Goal: Task Accomplishment & Management: Use online tool/utility

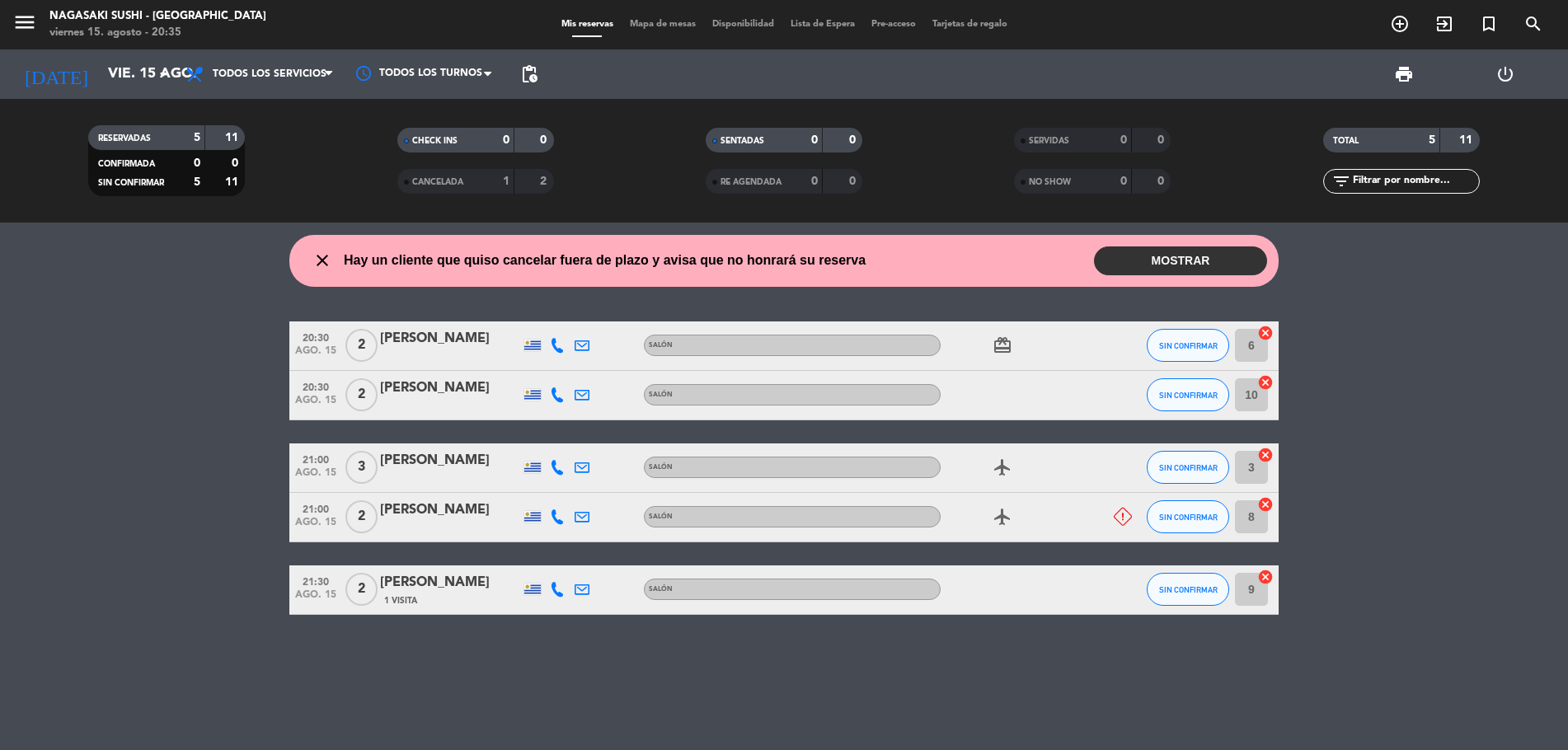
click at [1210, 253] on button "MOSTRAR" at bounding box center [1180, 260] width 173 height 29
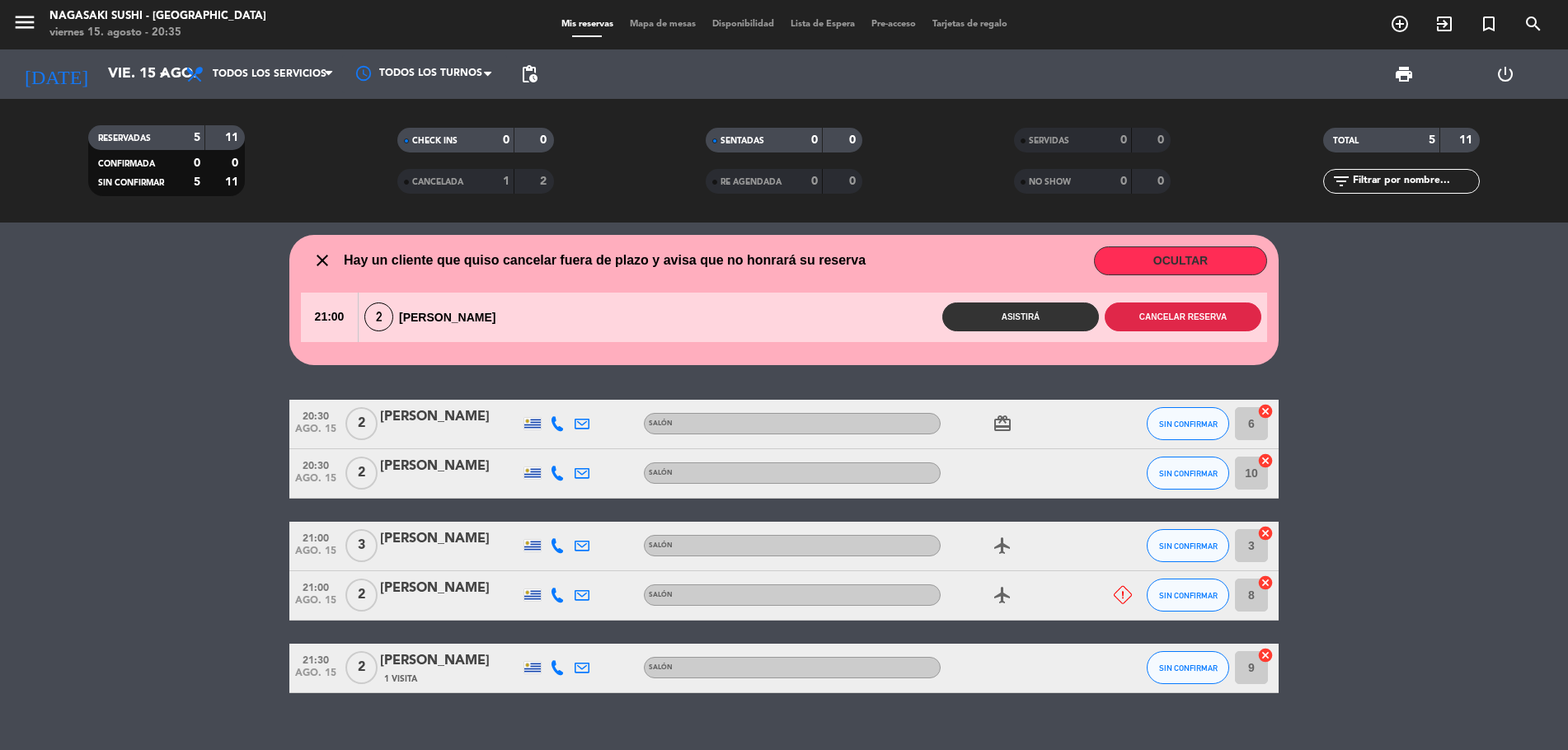
click at [1215, 319] on button "Cancelar reserva" at bounding box center [1182, 317] width 157 height 29
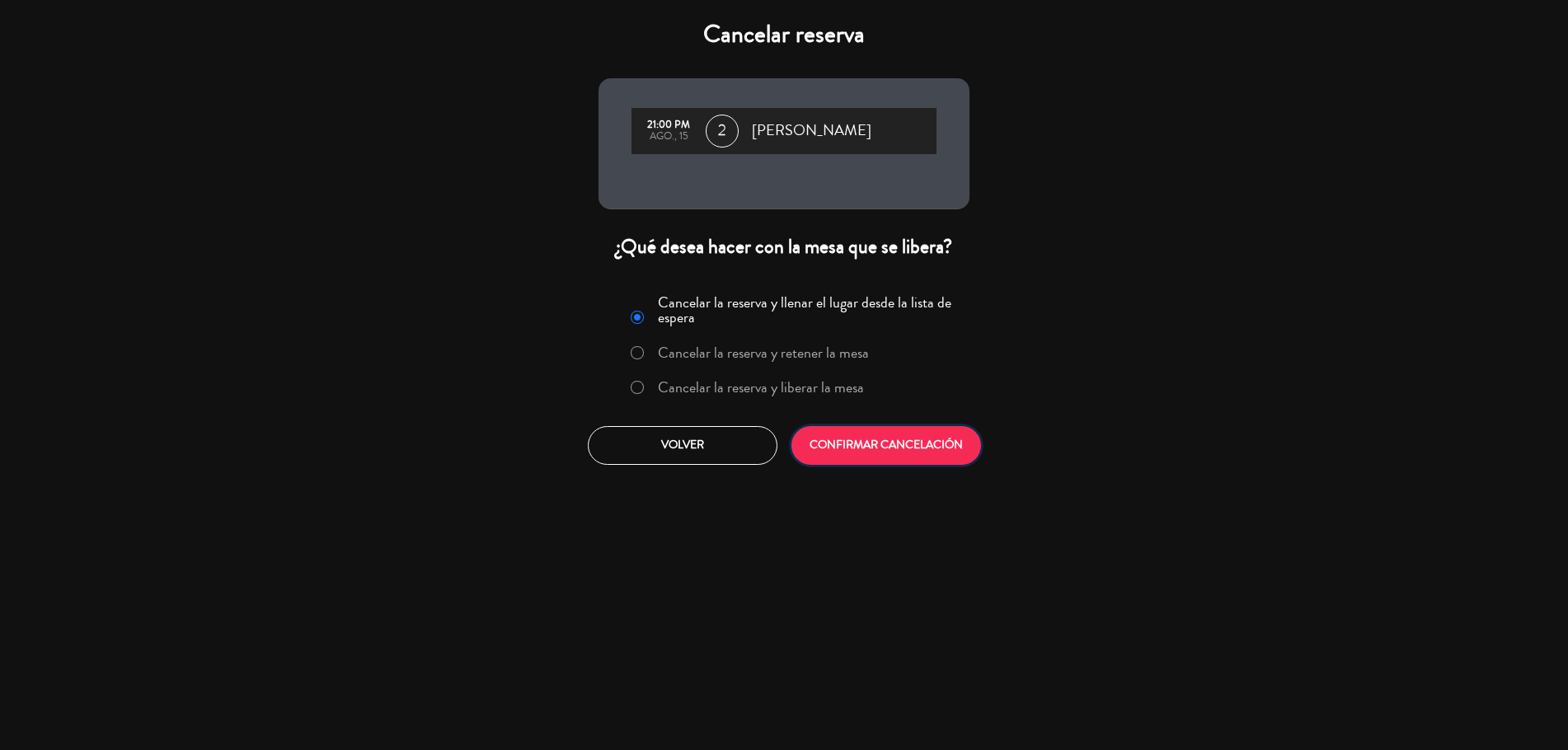
click at [873, 452] on button "CONFIRMAR CANCELACIÓN" at bounding box center [885, 445] width 190 height 39
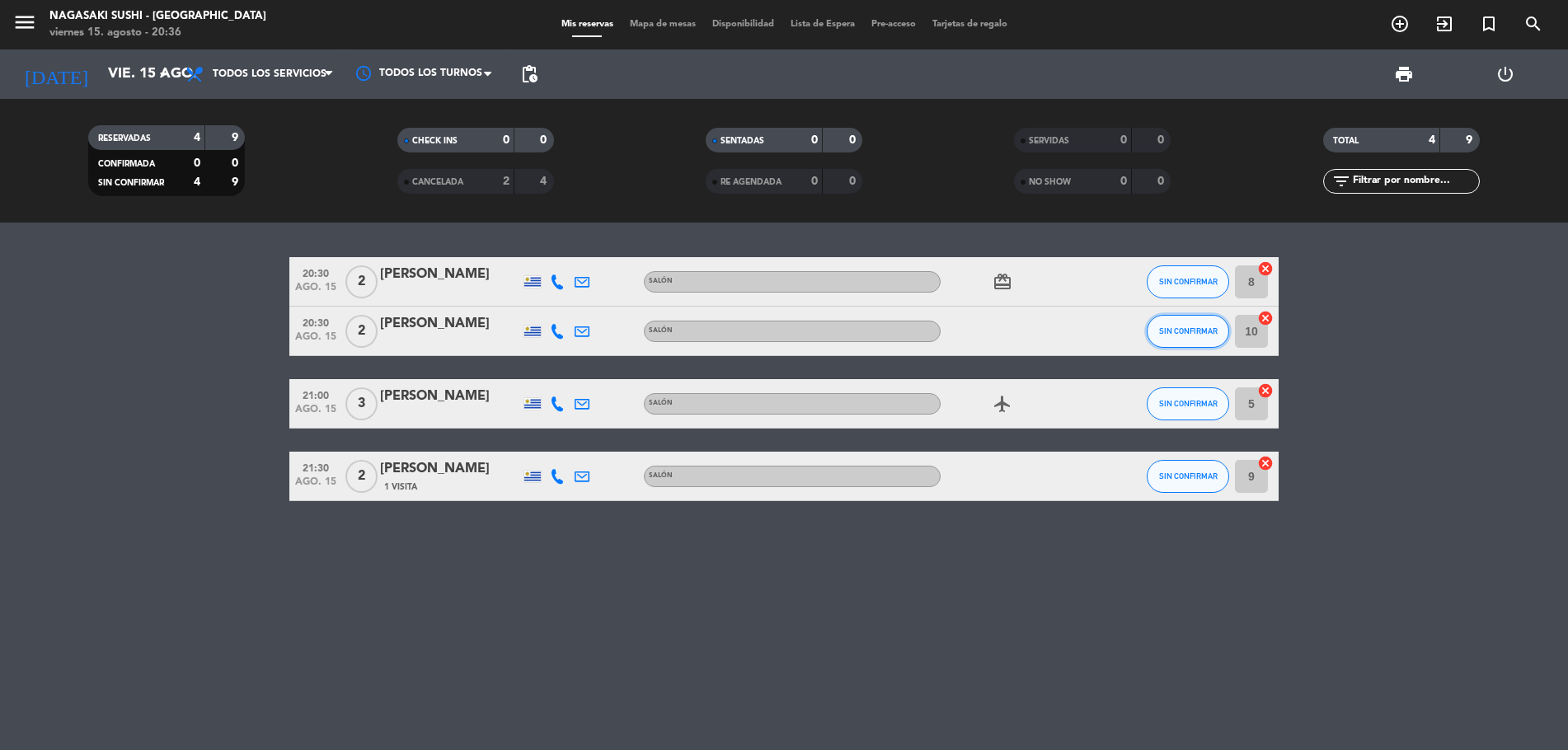
click at [1200, 337] on button "SIN CONFIRMAR" at bounding box center [1187, 331] width 82 height 33
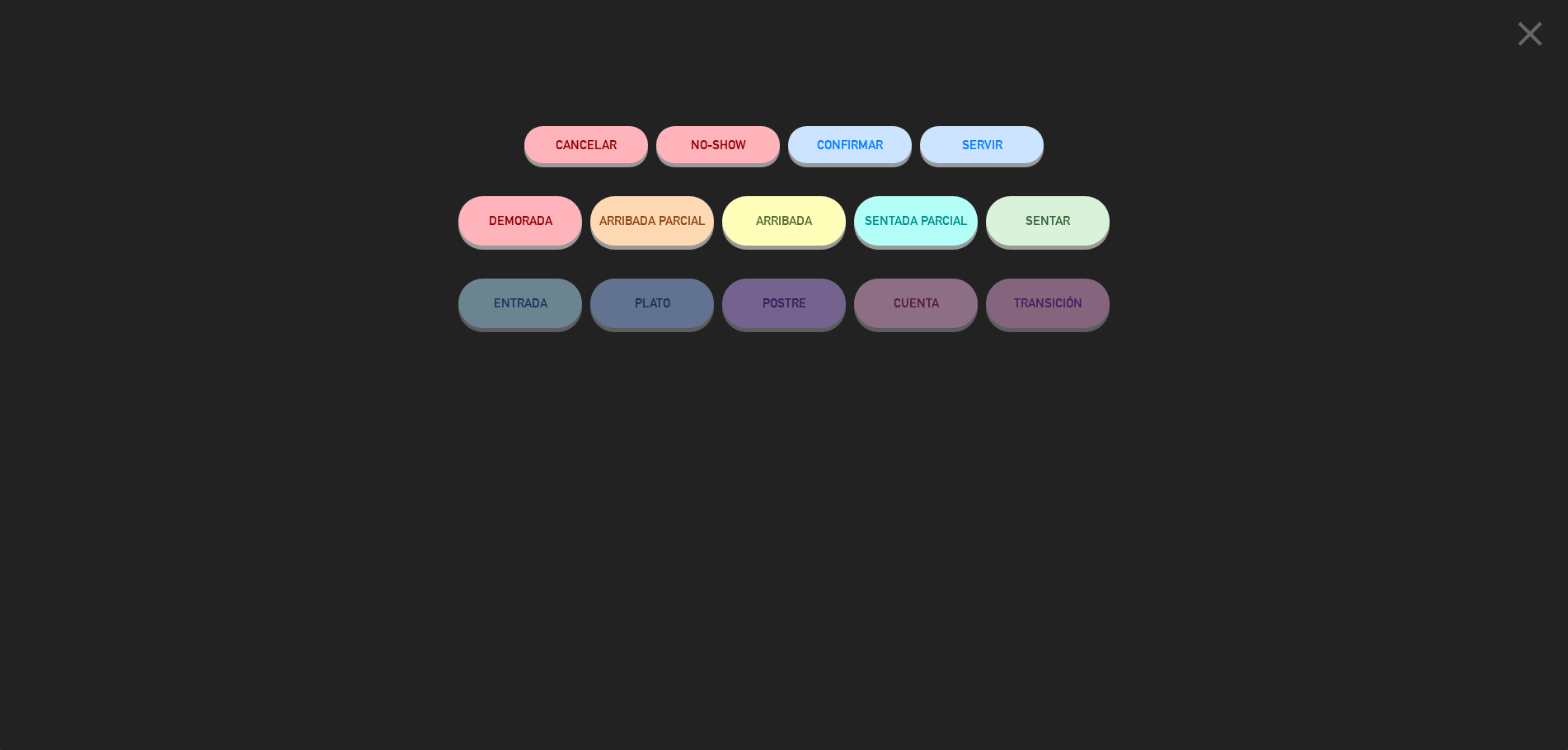
click at [1036, 154] on button "SERVIR" at bounding box center [981, 144] width 124 height 37
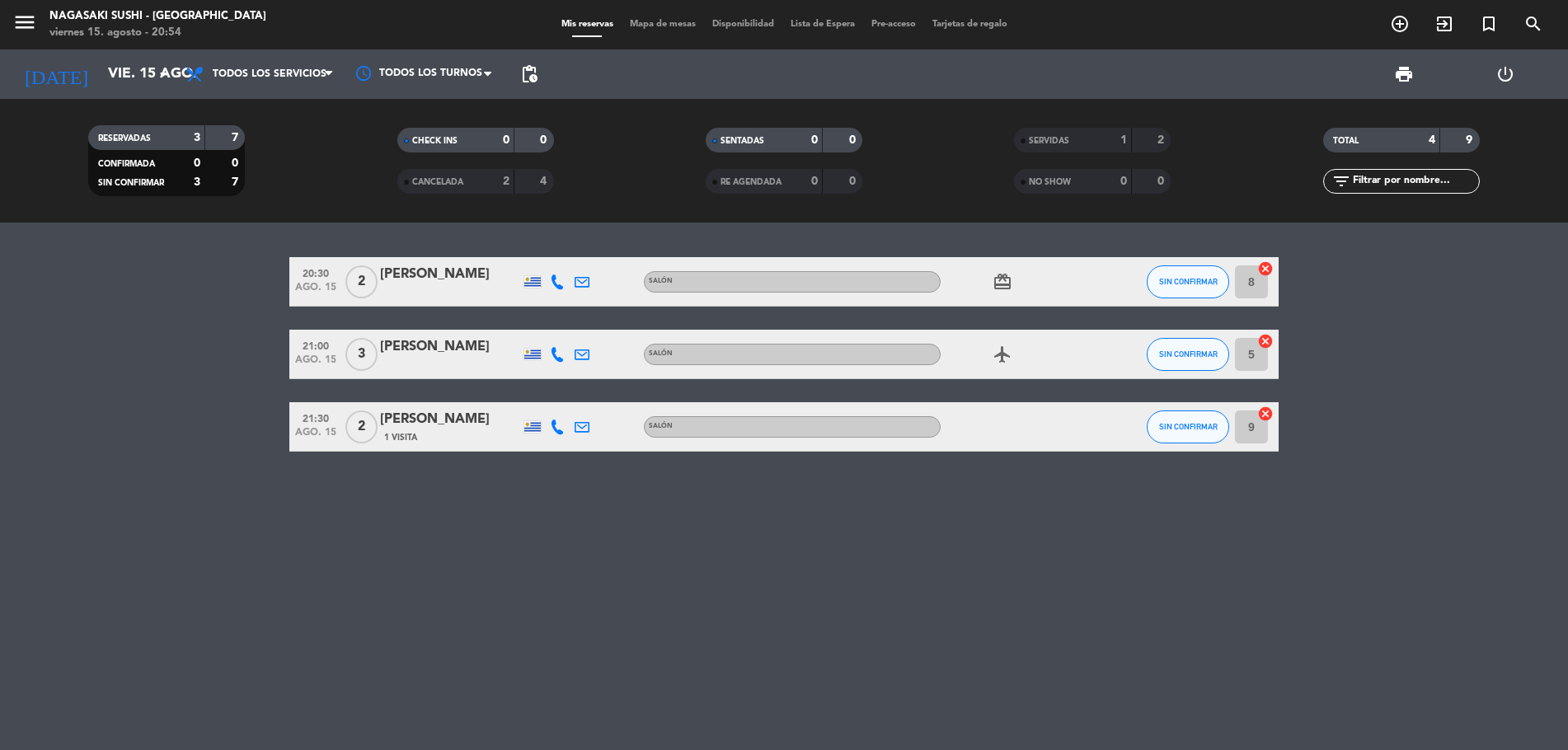
click at [167, 410] on bookings-row "20:30 [DATE] 2 [PERSON_NAME] Salón card_giftcard SIN CONFIRMAR 8 cancel 21:00 […" at bounding box center [784, 354] width 1568 height 195
click at [1180, 362] on button "SIN CONFIRMAR" at bounding box center [1187, 354] width 82 height 33
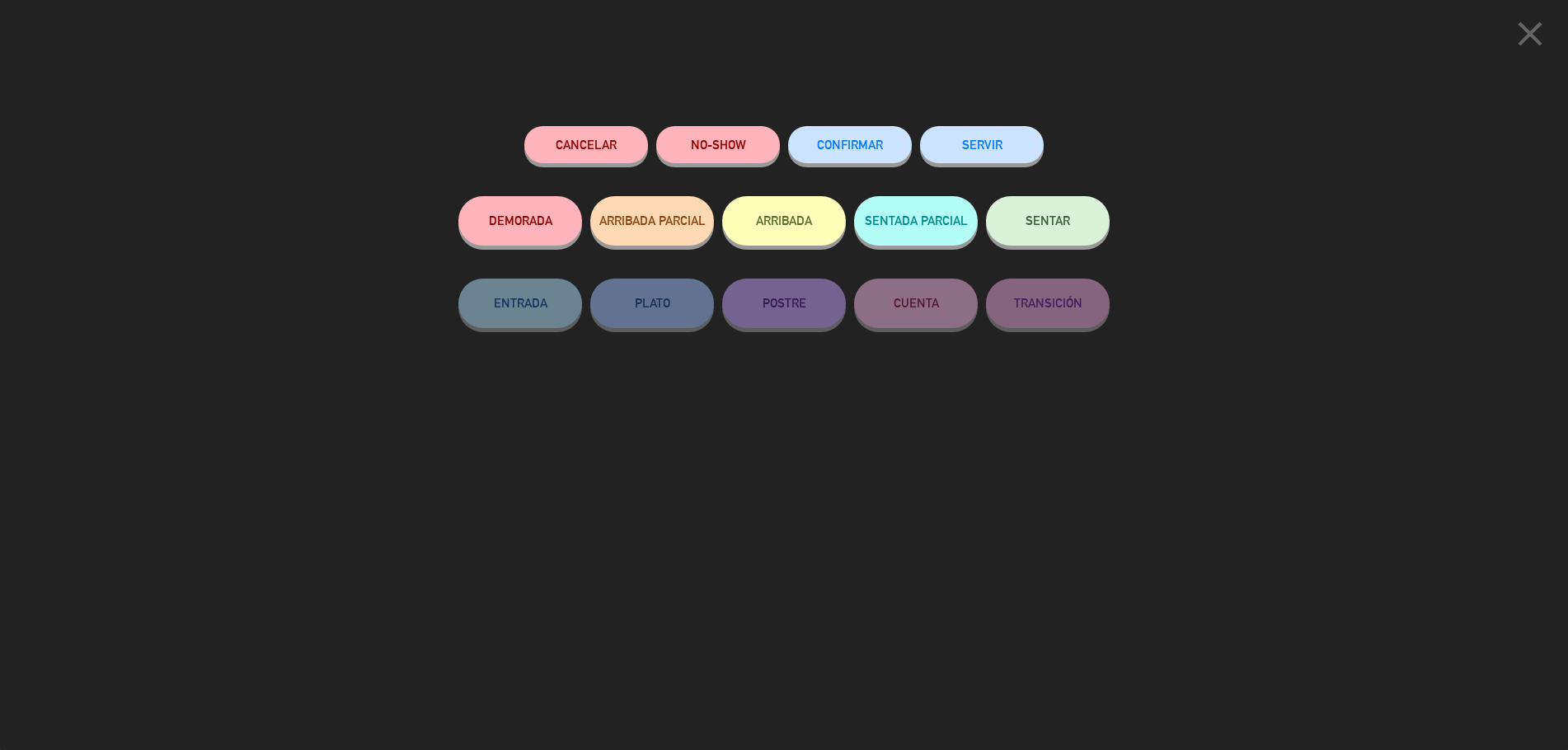
click at [1031, 134] on button "SERVIR" at bounding box center [981, 144] width 124 height 37
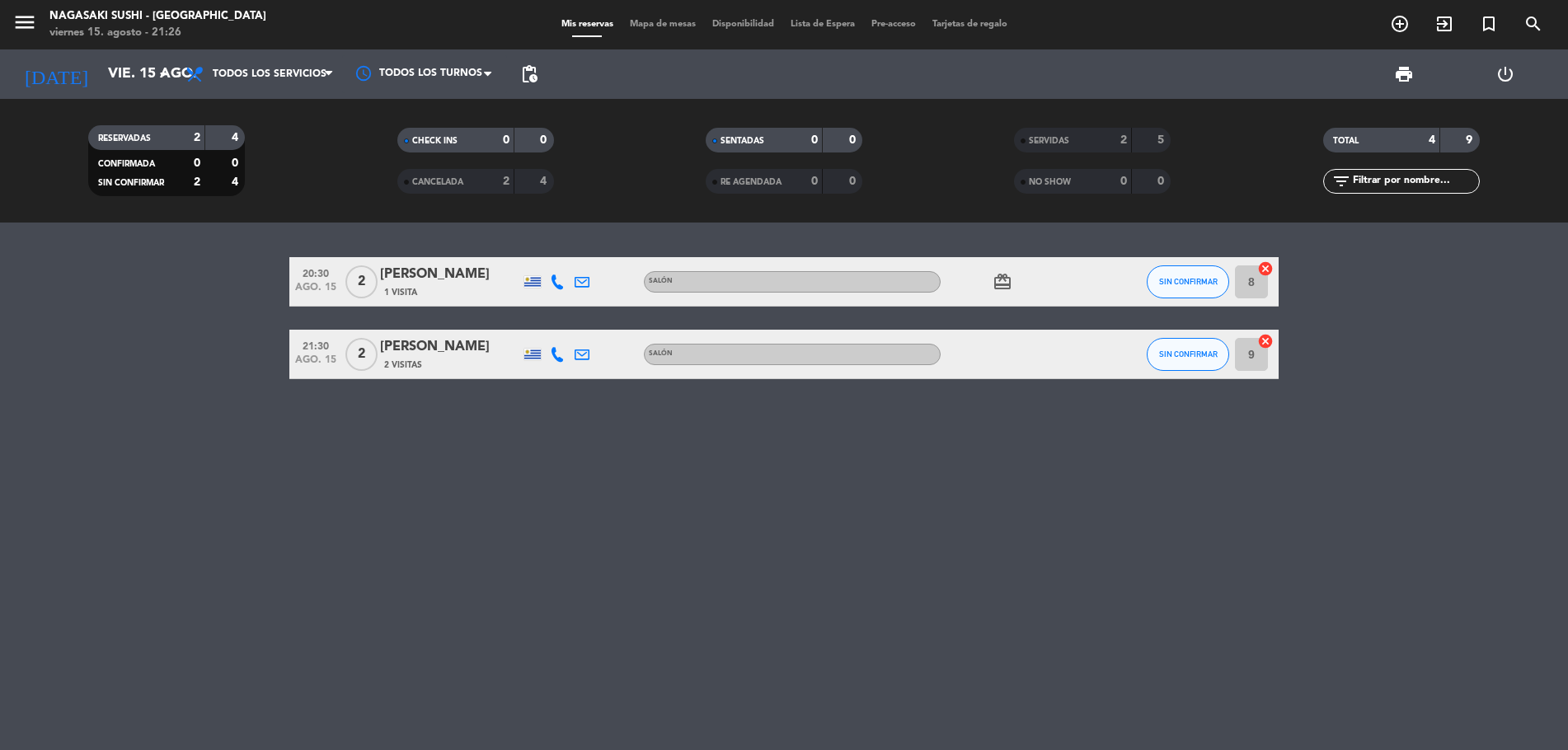
drag, startPoint x: 1359, startPoint y: 335, endPoint x: 1322, endPoint y: 329, distance: 37.5
click at [1346, 329] on bookings-row "20:30 [DATE] 2 [PERSON_NAME] 1 Visita Salón card_giftcard SIN CONFIRMAR 8 cance…" at bounding box center [784, 317] width 1568 height 122
click at [1196, 279] on span "SIN CONFIRMAR" at bounding box center [1188, 281] width 59 height 9
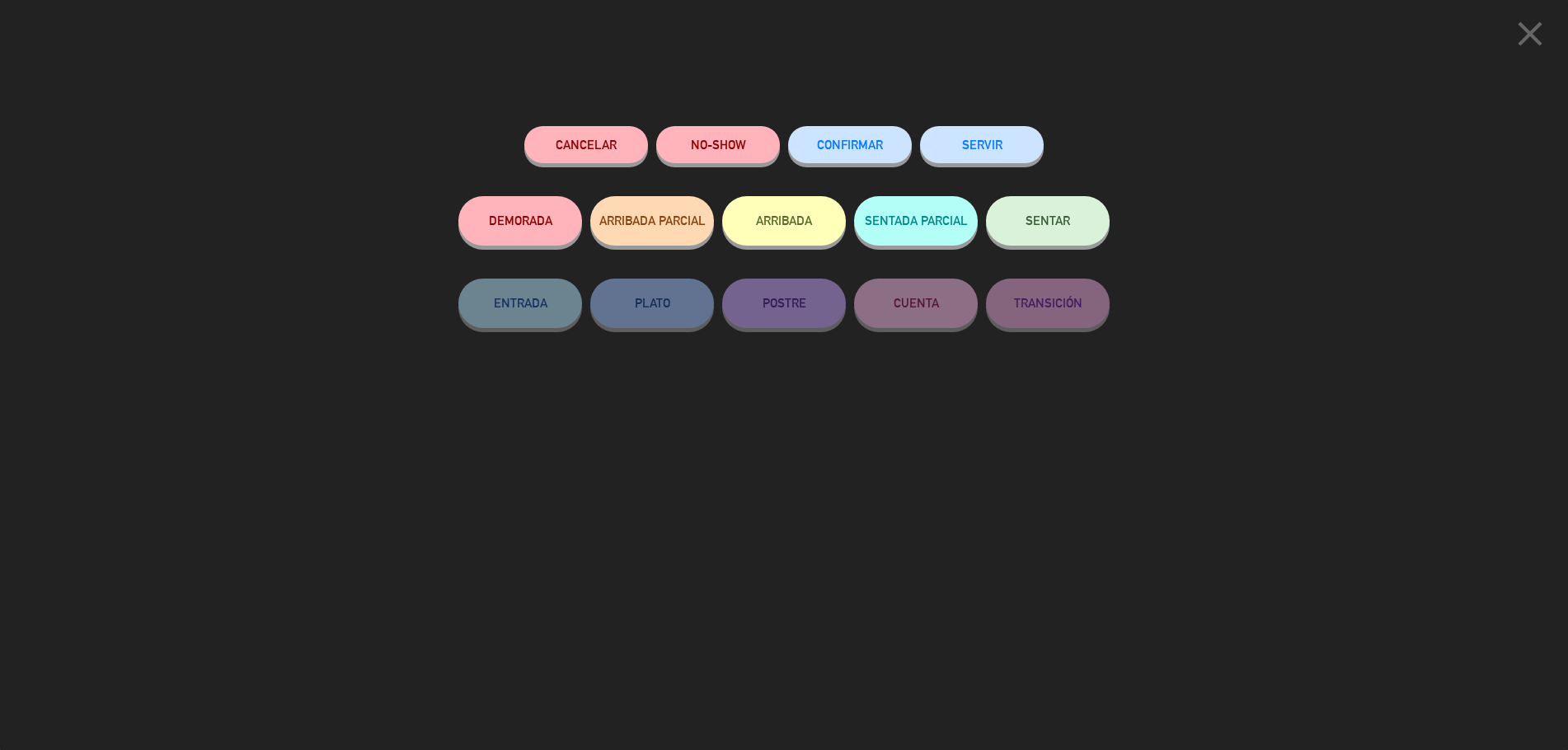
click at [1002, 147] on button "SERVIR" at bounding box center [981, 144] width 124 height 37
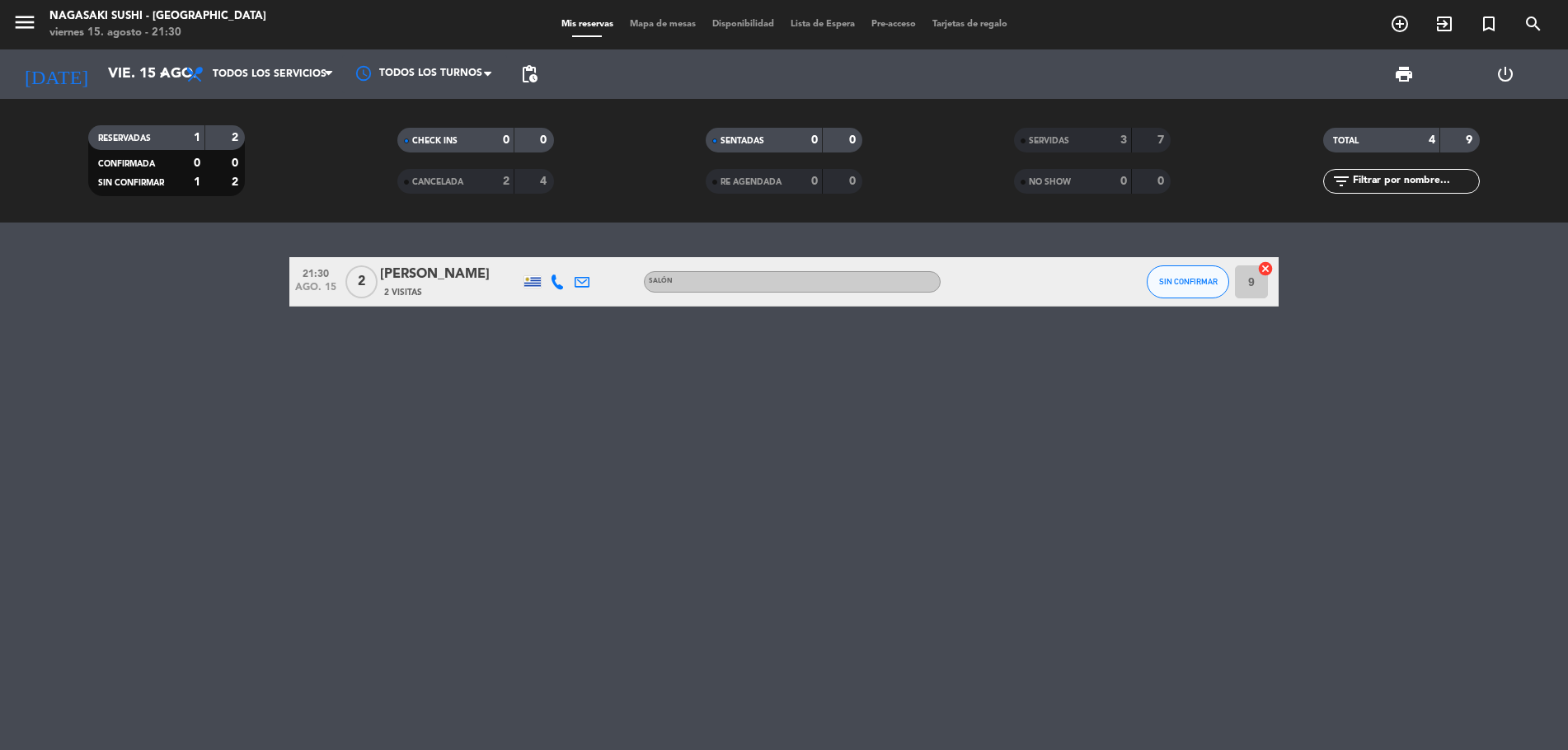
click at [422, 609] on div "21:30 [DATE] 2 [PERSON_NAME] 2 Visitas Salón SIN CONFIRMAR 9 cancel" at bounding box center [784, 486] width 1568 height 528
click at [1200, 272] on button "SIN CONFIRMAR" at bounding box center [1187, 282] width 82 height 33
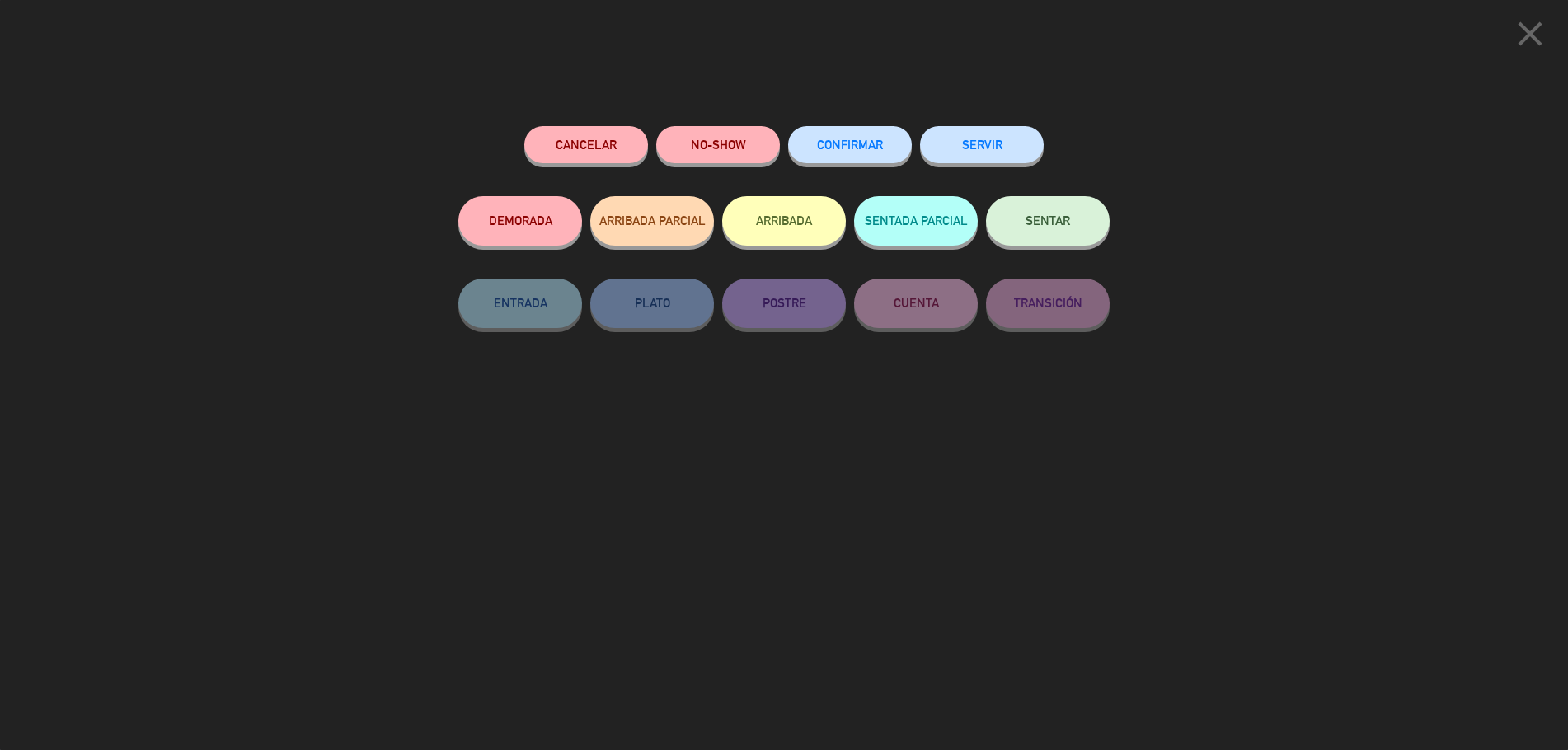
click at [1025, 153] on button "SERVIR" at bounding box center [981, 144] width 124 height 37
